Goal: Book appointment/travel/reservation

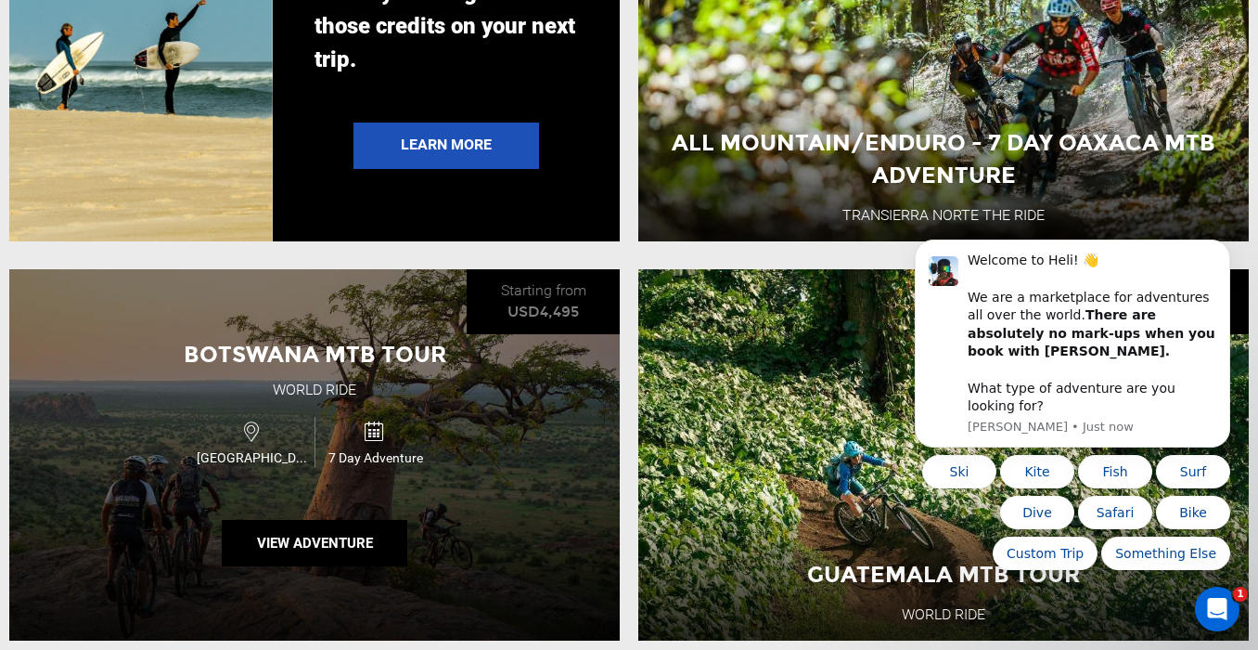
scroll to position [3784, 0]
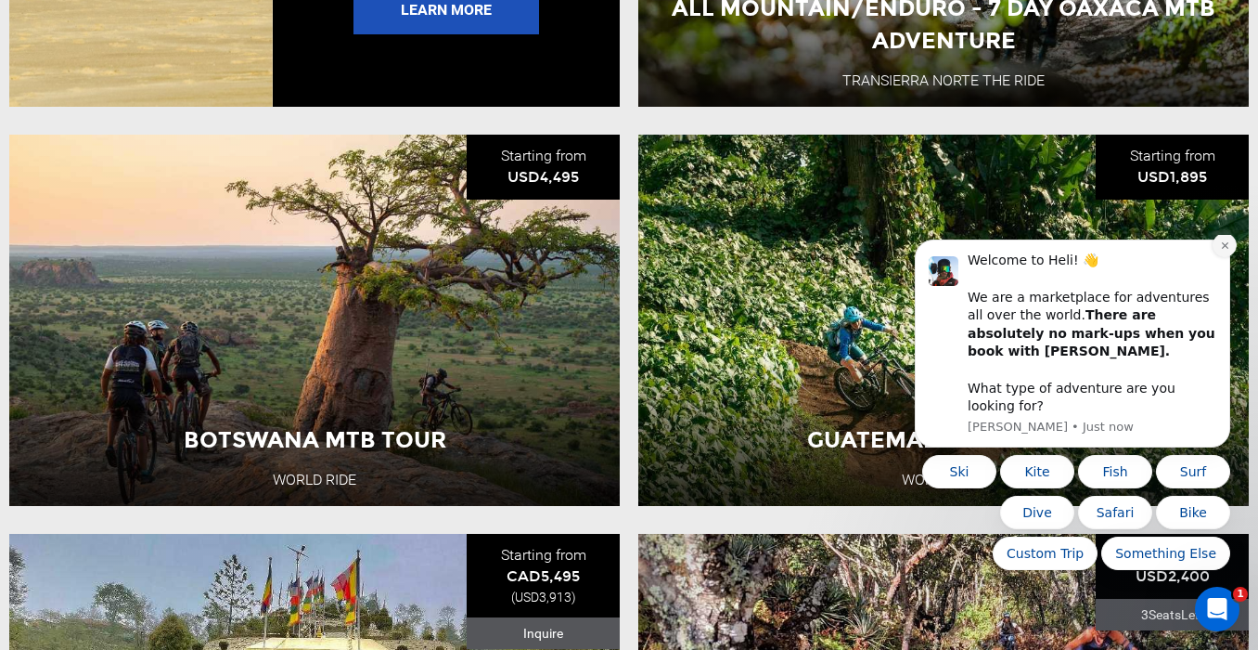
click at [1231, 257] on button "Dismiss notification" at bounding box center [1225, 245] width 24 height 24
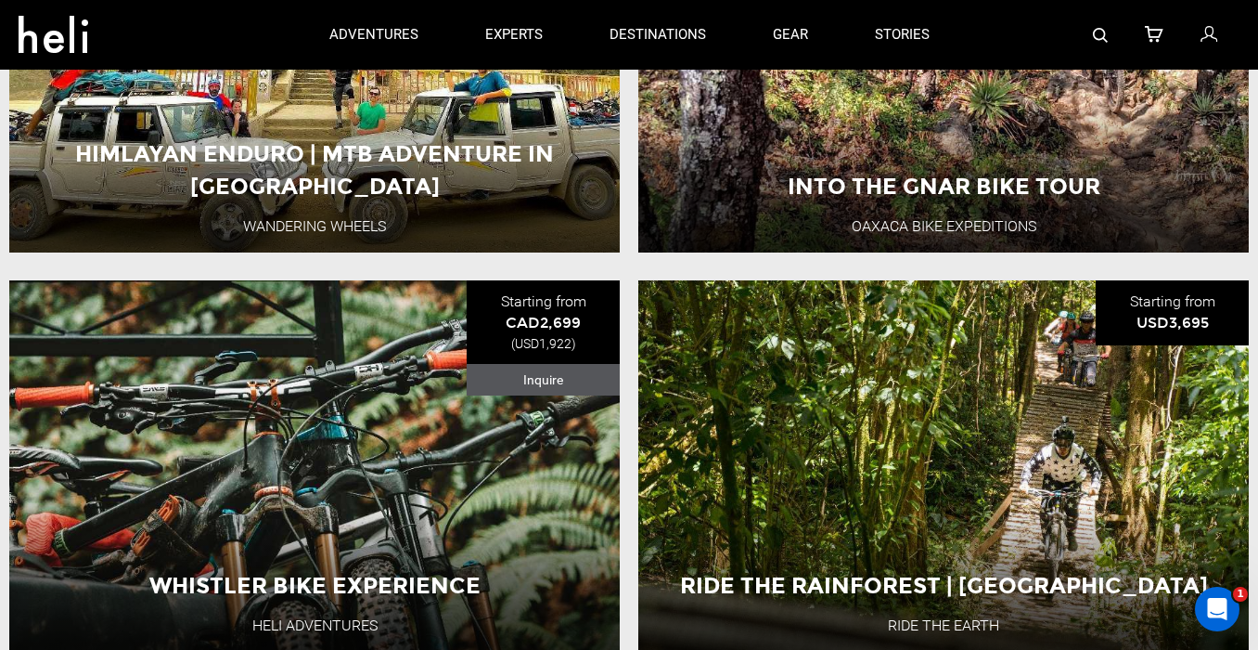
scroll to position [4422, 0]
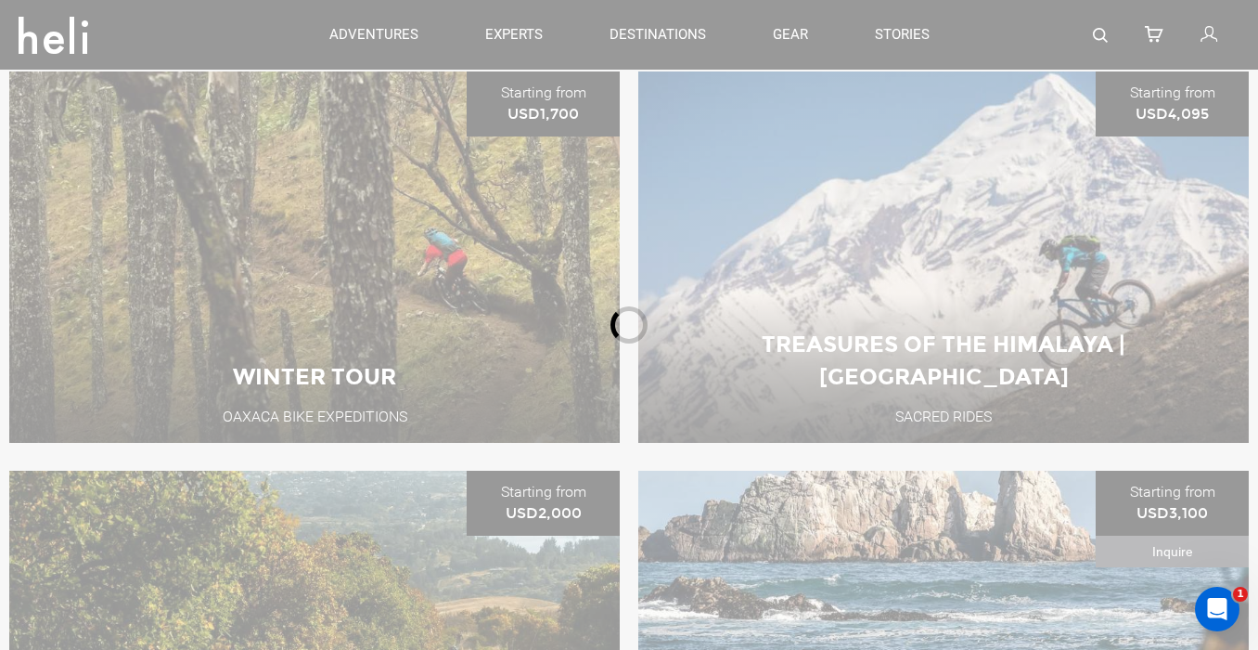
scroll to position [638, 0]
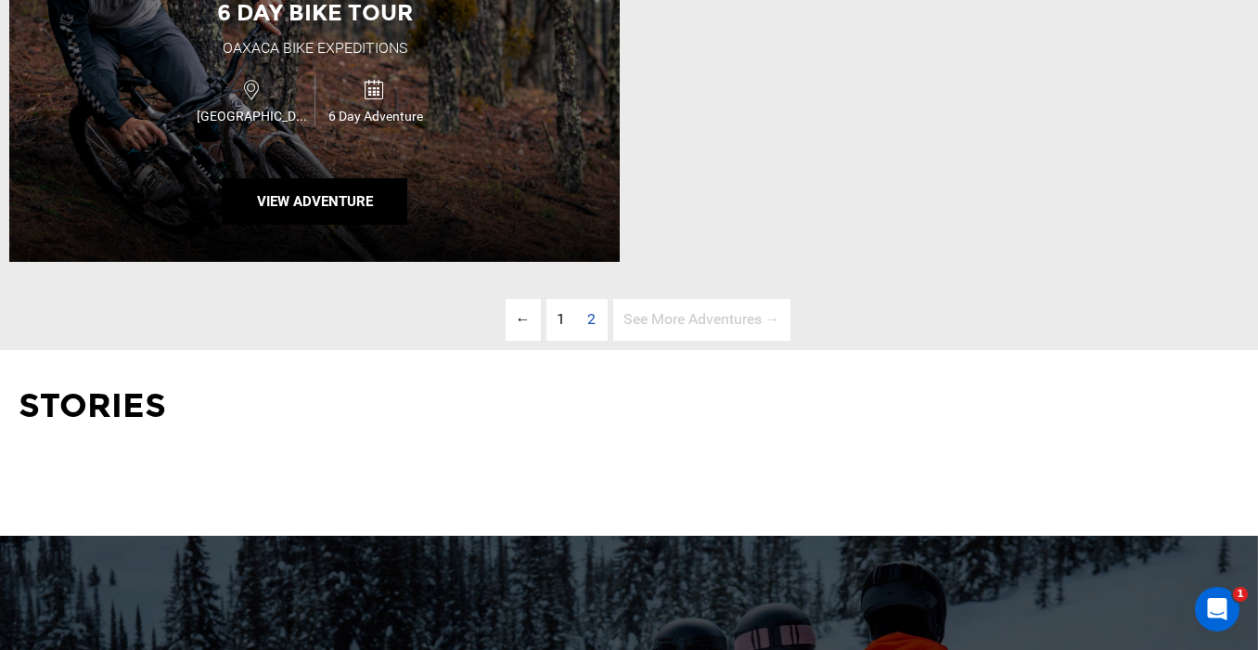
scroll to position [1237, 0]
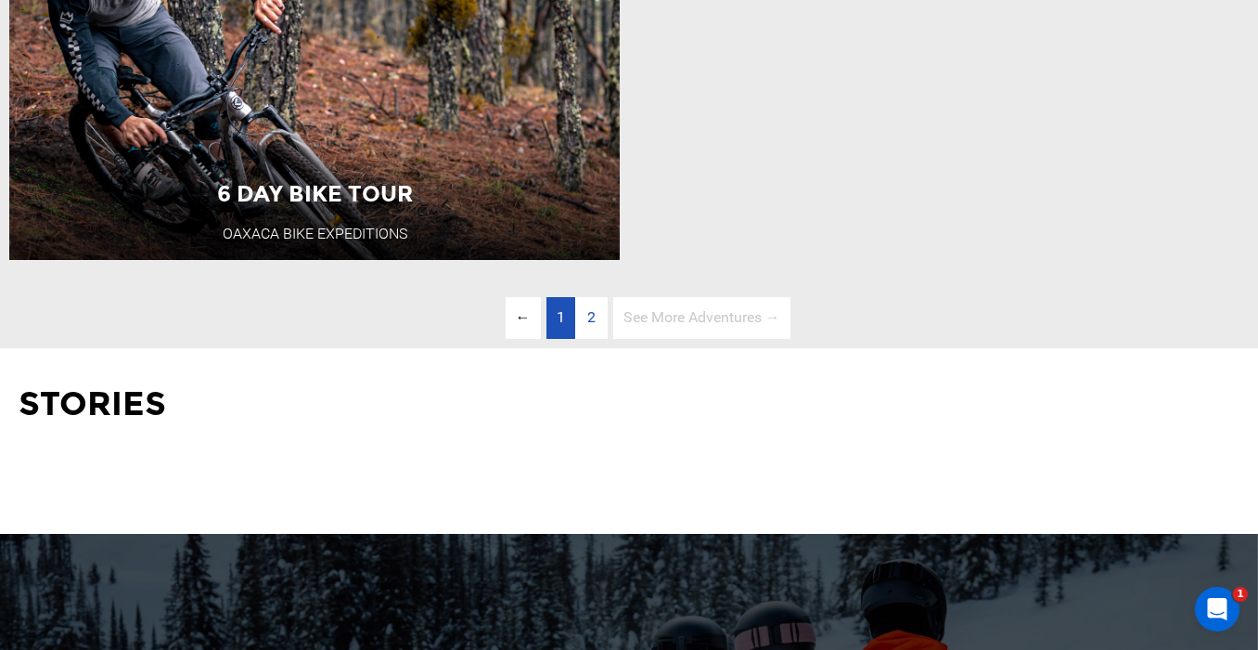
click at [557, 308] on span "1" at bounding box center [561, 317] width 8 height 18
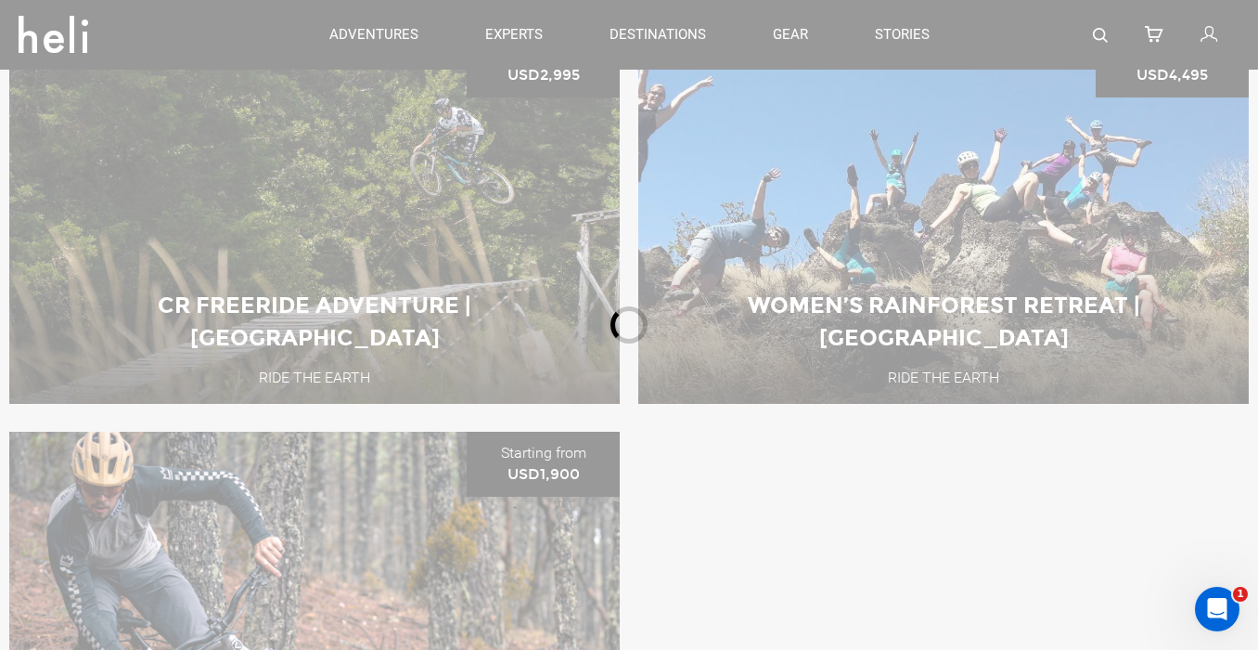
scroll to position [638, 0]
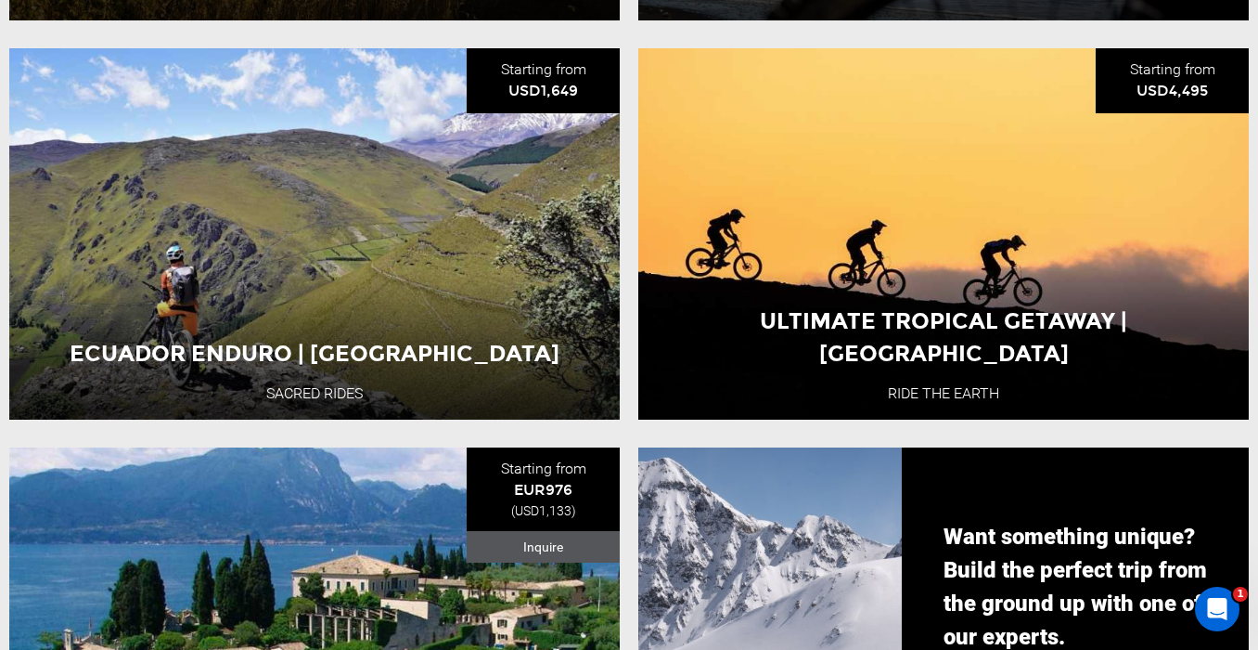
scroll to position [1486, 0]
